Goal: Contribute content

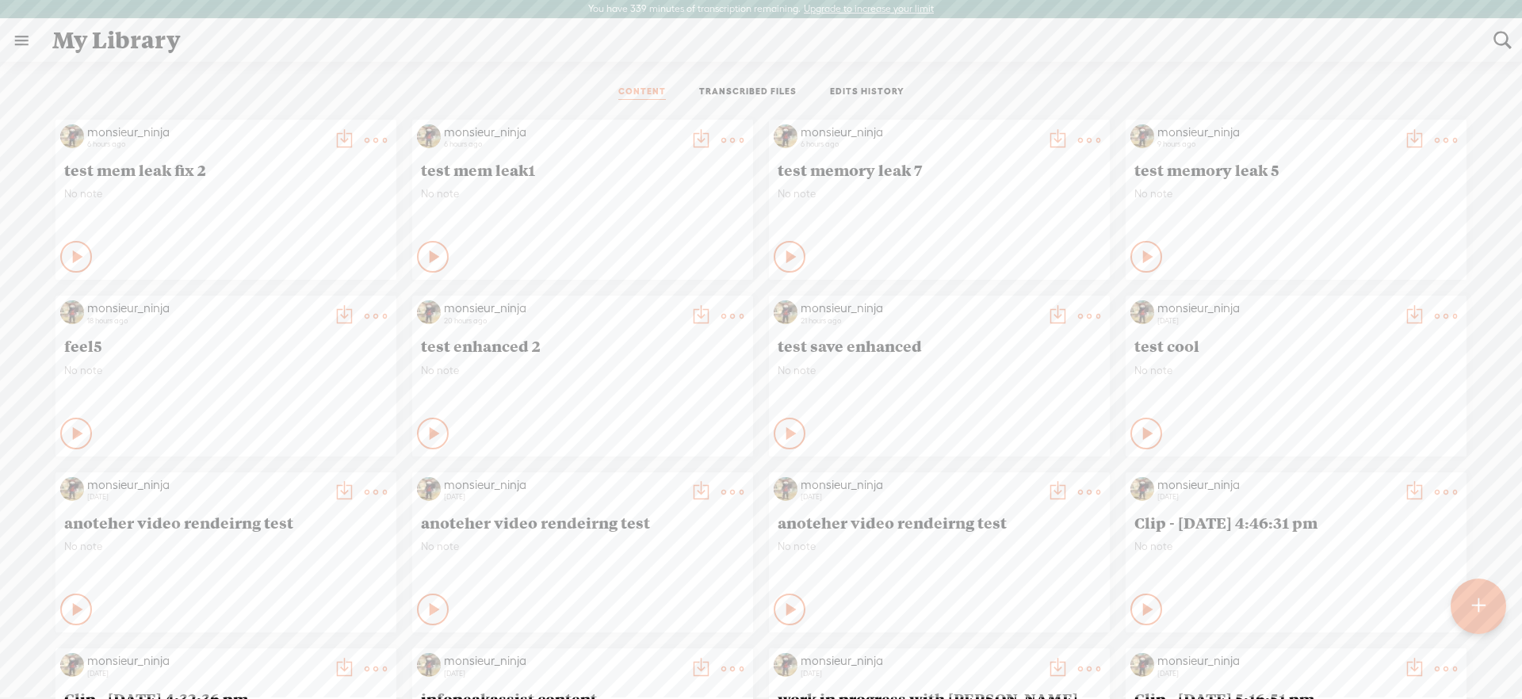
click at [367, 133] on t at bounding box center [376, 140] width 22 height 22
click at [336, 203] on link "Edit" at bounding box center [294, 193] width 170 height 36
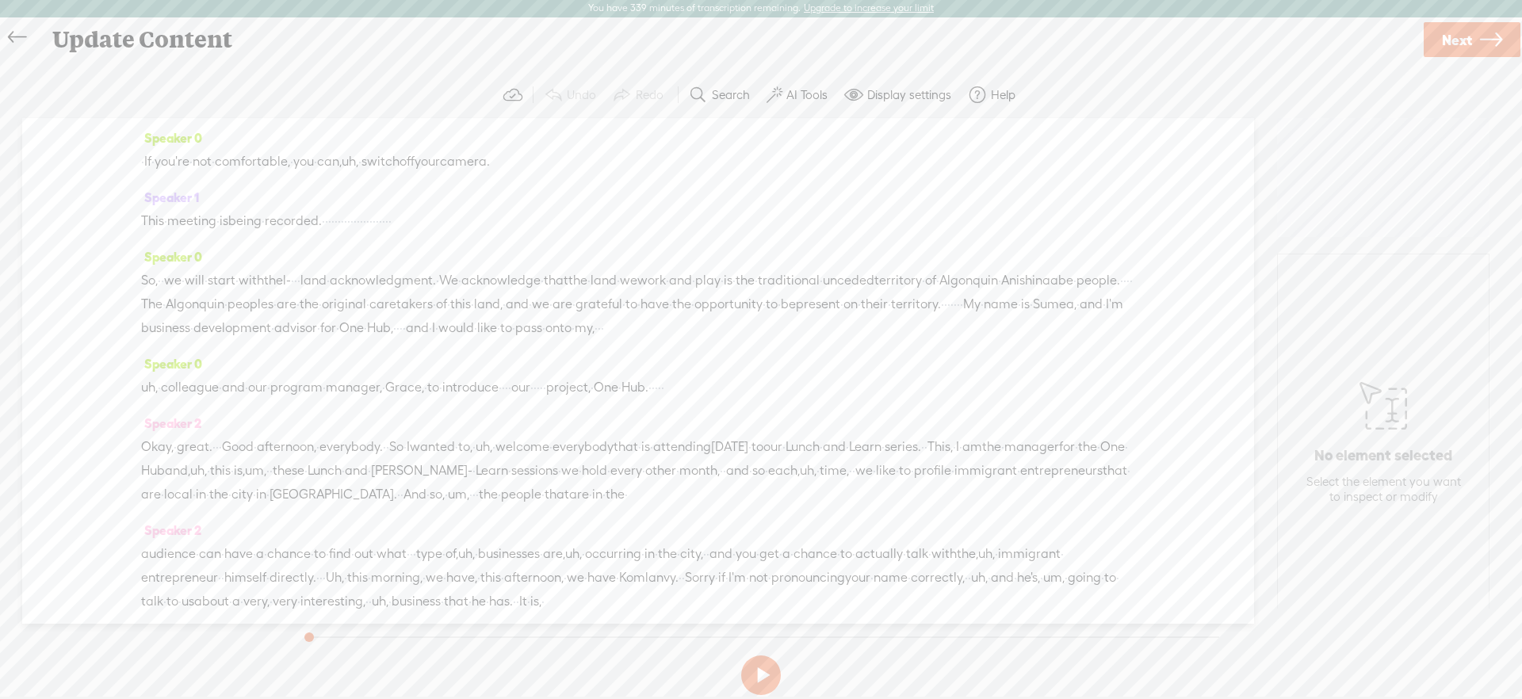
drag, startPoint x: 1506, startPoint y: 39, endPoint x: 1335, endPoint y: 67, distance: 173.5
click at [1505, 39] on link "Next" at bounding box center [1472, 39] width 97 height 35
click at [614, 360] on input "test mem leak fix 2" at bounding box center [763, 361] width 543 height 31
type input "test mem leak fix 3"
click at [1475, 45] on span "Finish" at bounding box center [1464, 40] width 36 height 40
